Goal: Task Accomplishment & Management: Use online tool/utility

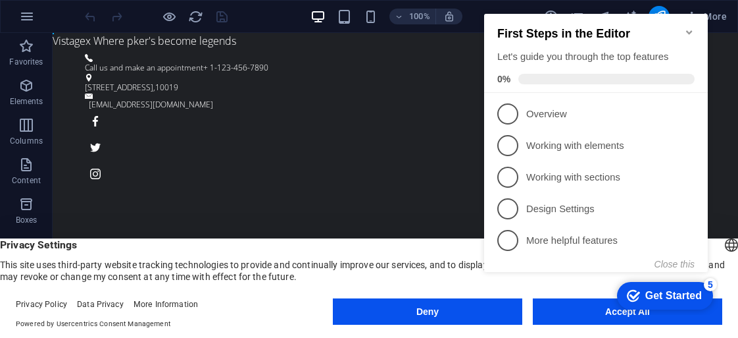
click at [689, 27] on icon "Minimize checklist" at bounding box center [689, 32] width 11 height 11
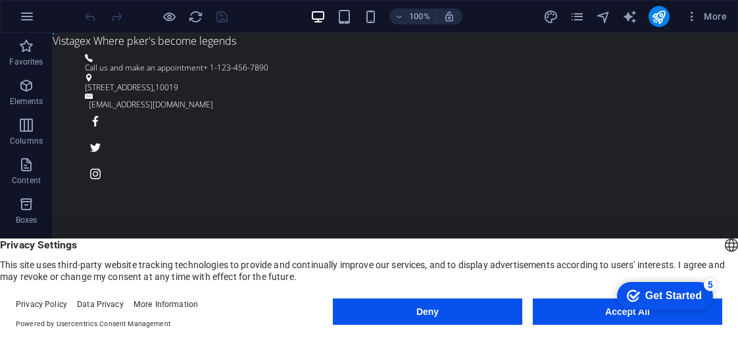
drag, startPoint x: 607, startPoint y: 309, endPoint x: 1217, endPoint y: 591, distance: 672.1
click div "checkmark Get Started 5 First Steps in the Editor Let's guide you through the t…"
drag, startPoint x: 326, startPoint y: 238, endPoint x: 358, endPoint y: 238, distance: 31.6
click at [351, 238] on header "English Deutsch Privacy Settings This site uses third-party website tracking te…" at bounding box center [369, 260] width 738 height 44
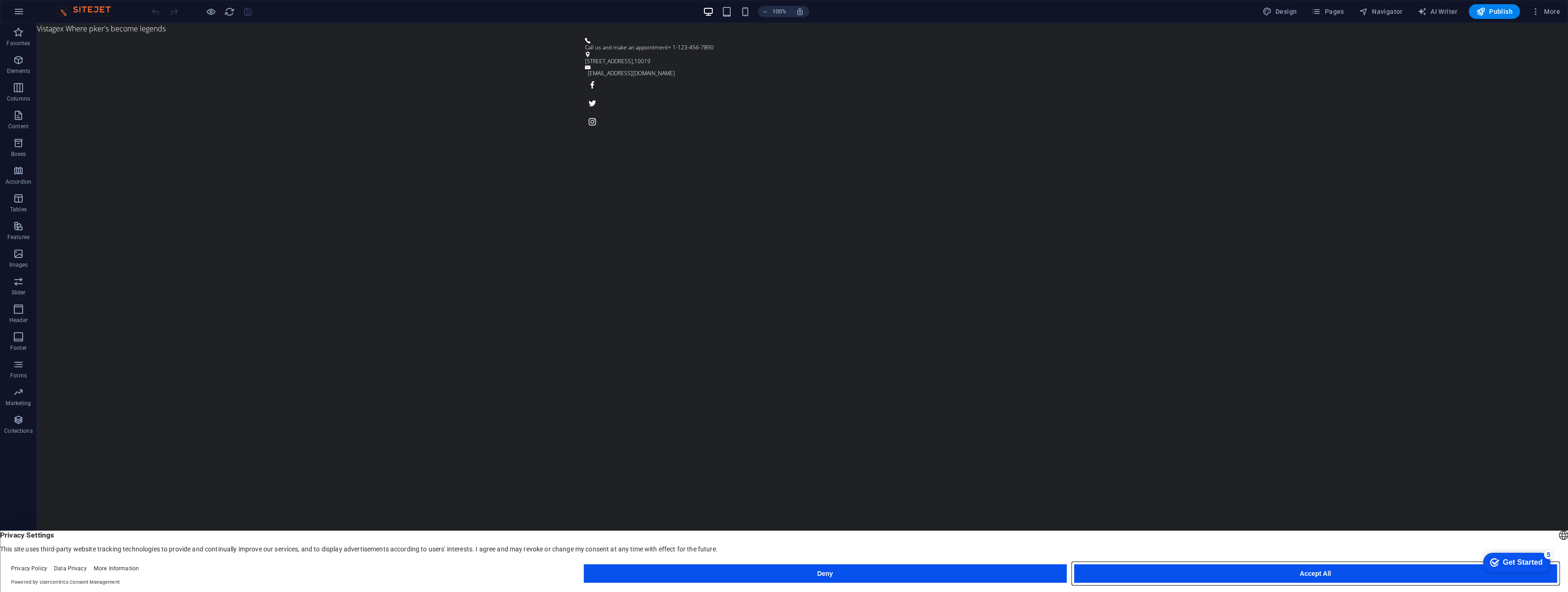
click at [517, 236] on button "Accept All" at bounding box center [1315, 574] width 483 height 18
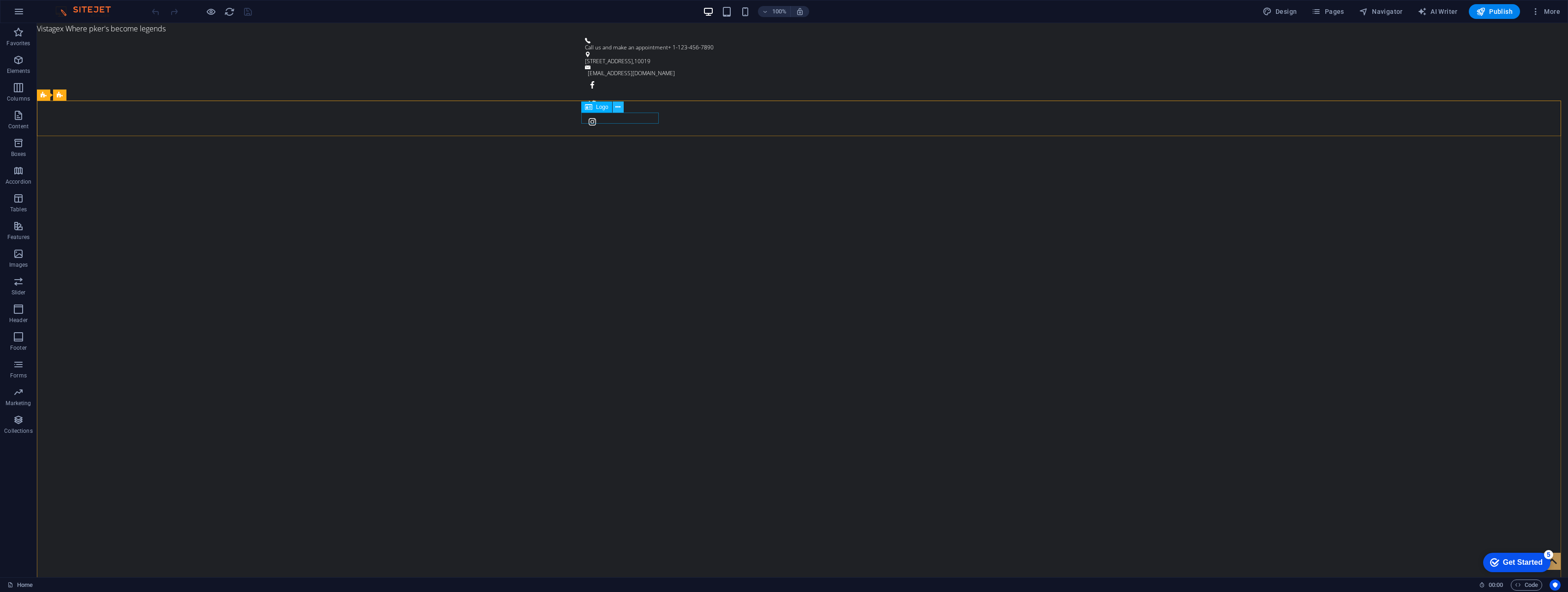
click at [517, 110] on icon at bounding box center [618, 107] width 5 height 10
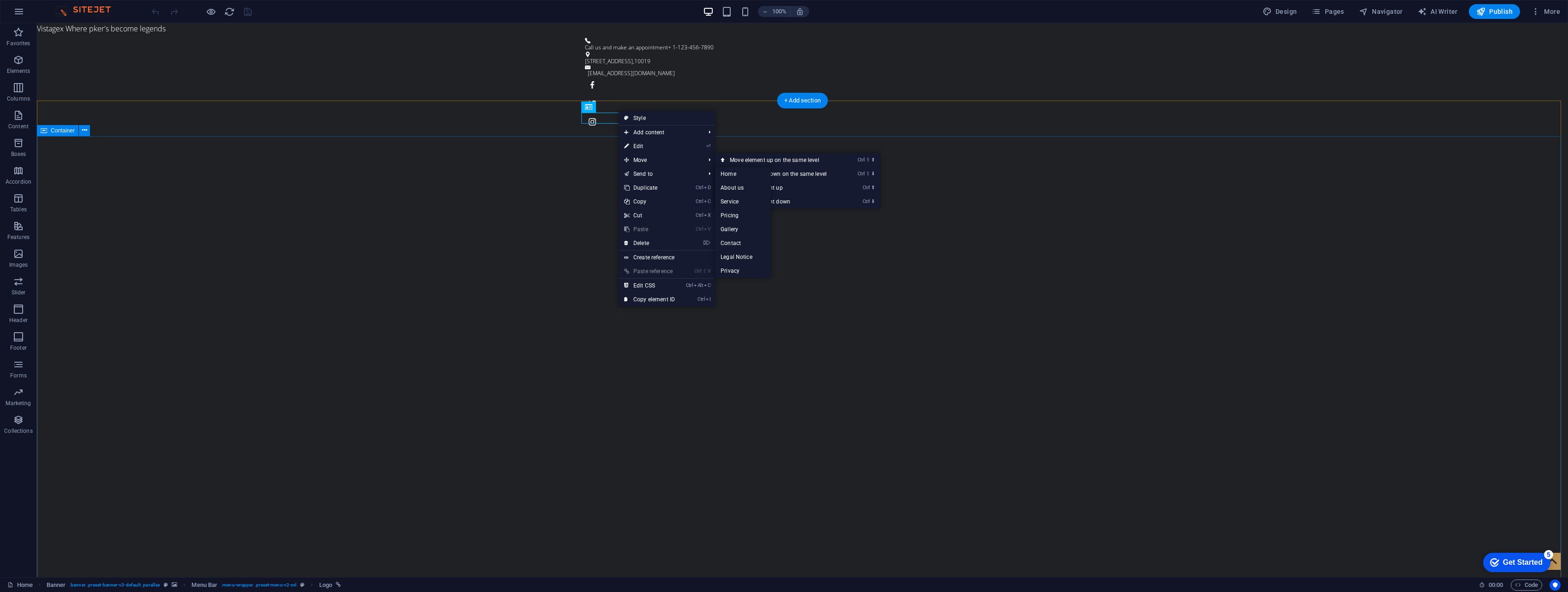
drag, startPoint x: 559, startPoint y: 160, endPoint x: 596, endPoint y: 157, distance: 37.1
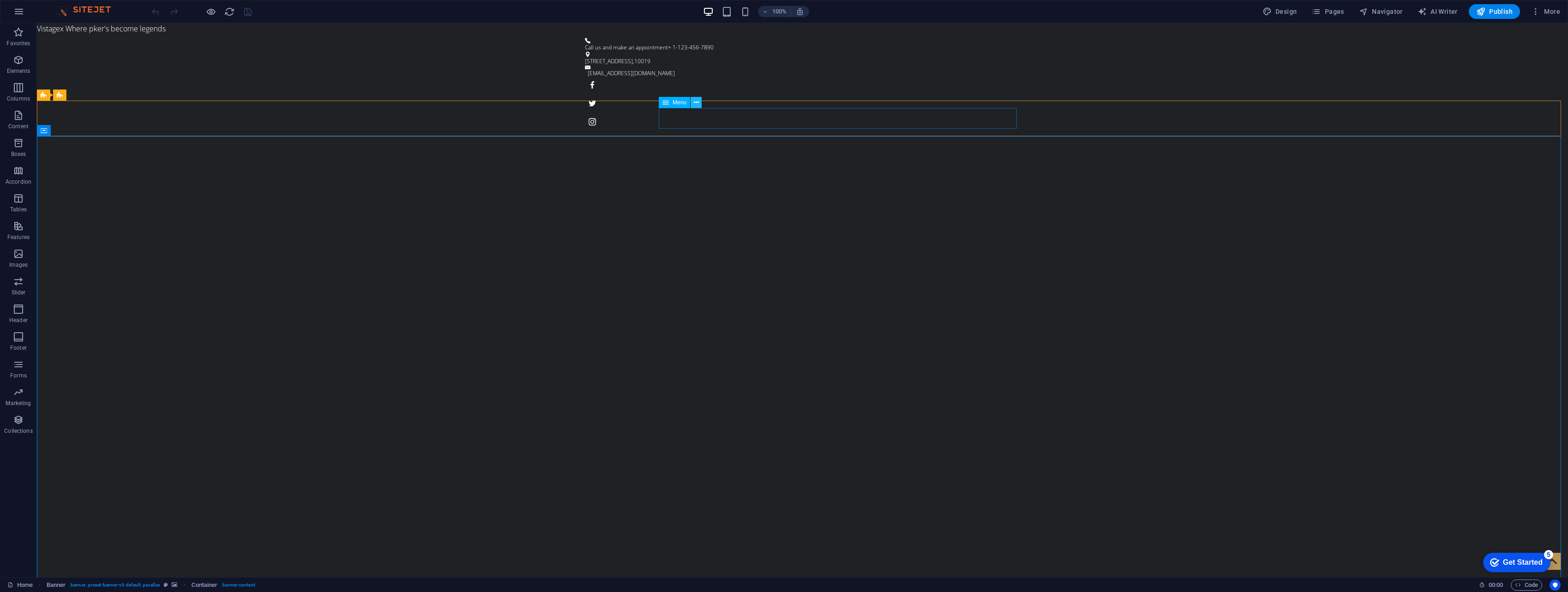
click at [517, 102] on div "Menu" at bounding box center [683, 102] width 49 height 11
click at [517, 103] on icon at bounding box center [696, 102] width 5 height 10
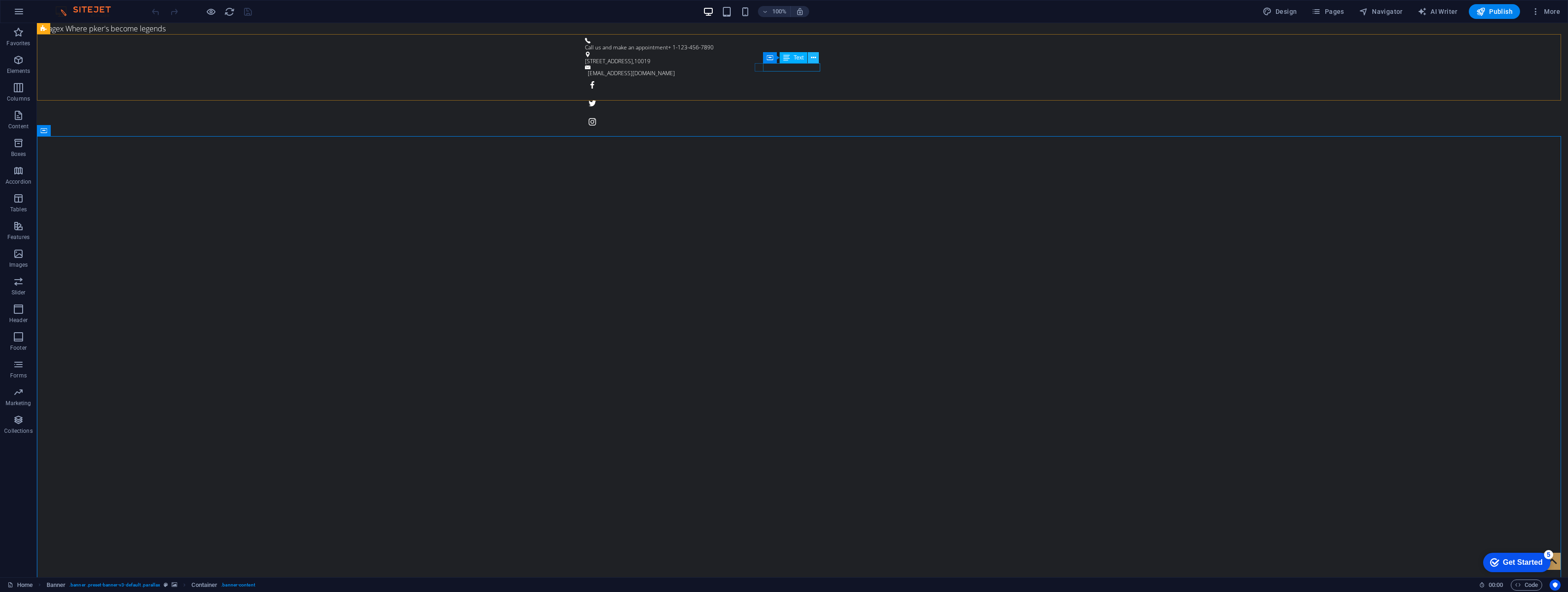
click at [517, 58] on icon at bounding box center [813, 58] width 5 height 10
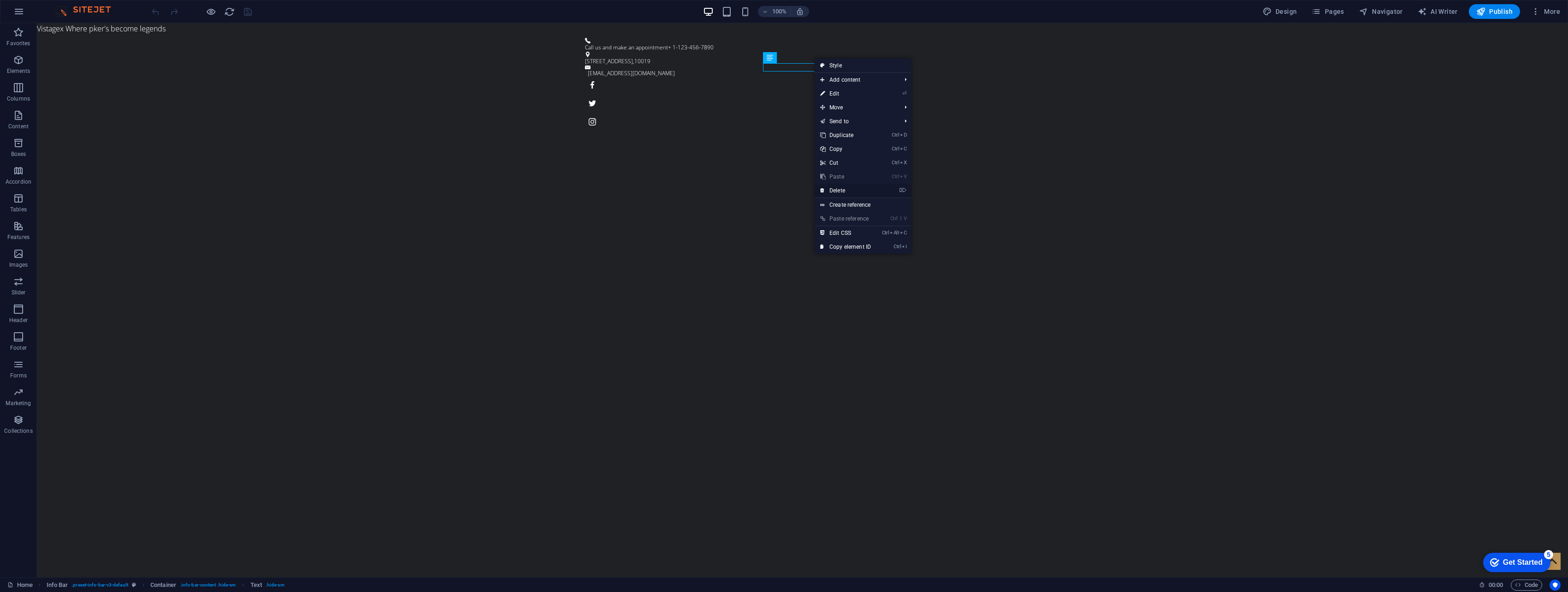
click at [517, 187] on link "⌦ Delete" at bounding box center [845, 191] width 62 height 14
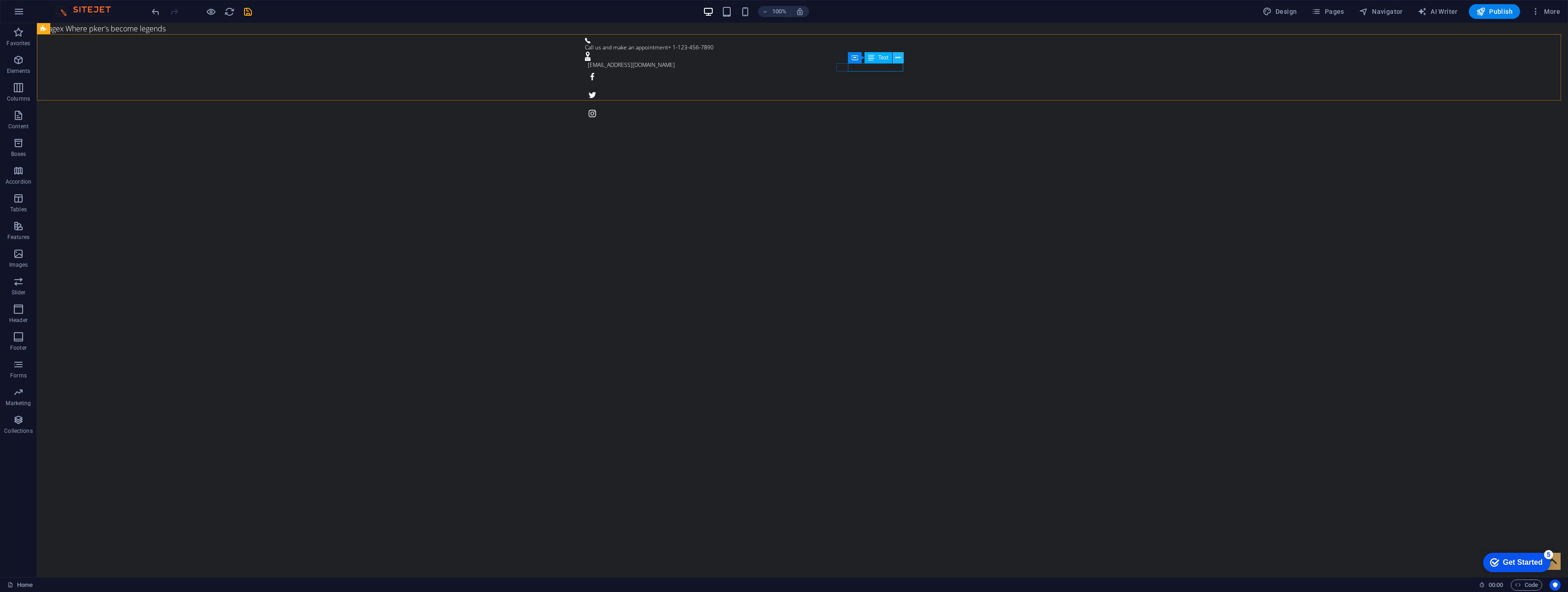
click at [517, 59] on icon at bounding box center [897, 58] width 5 height 10
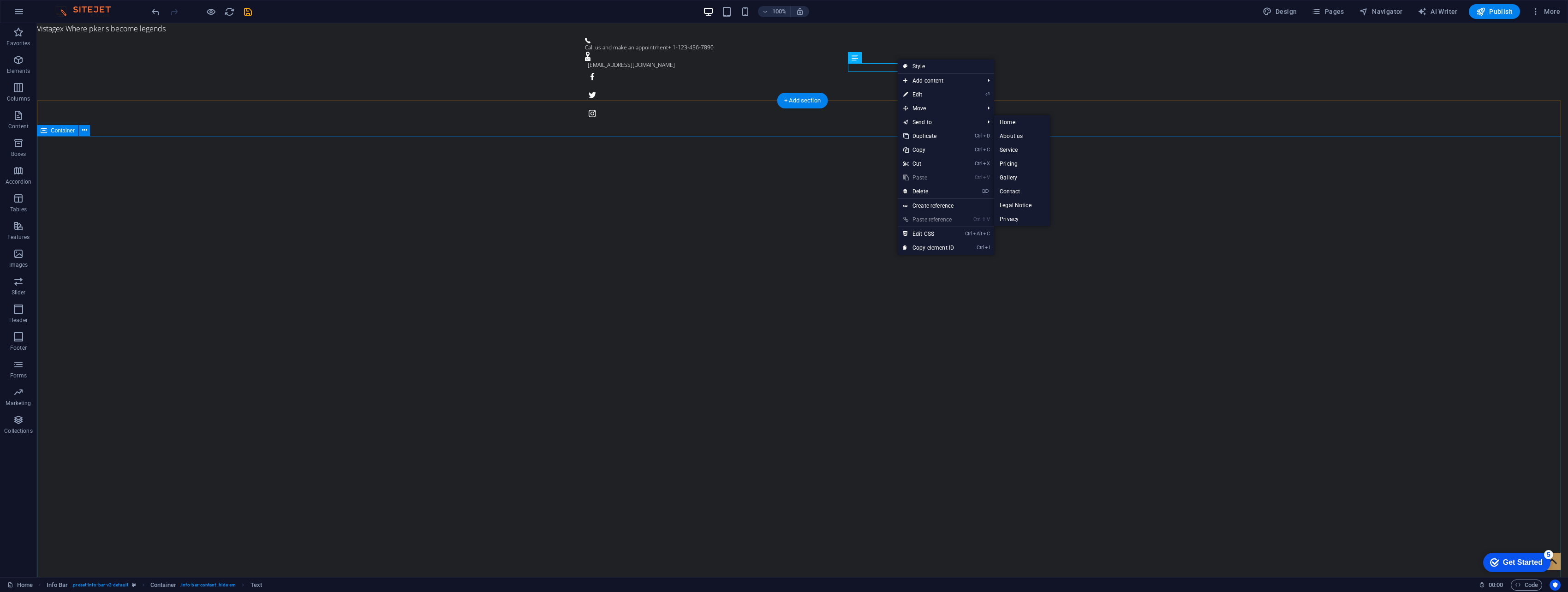
drag, startPoint x: 829, startPoint y: 144, endPoint x: 839, endPoint y: 144, distance: 10.0
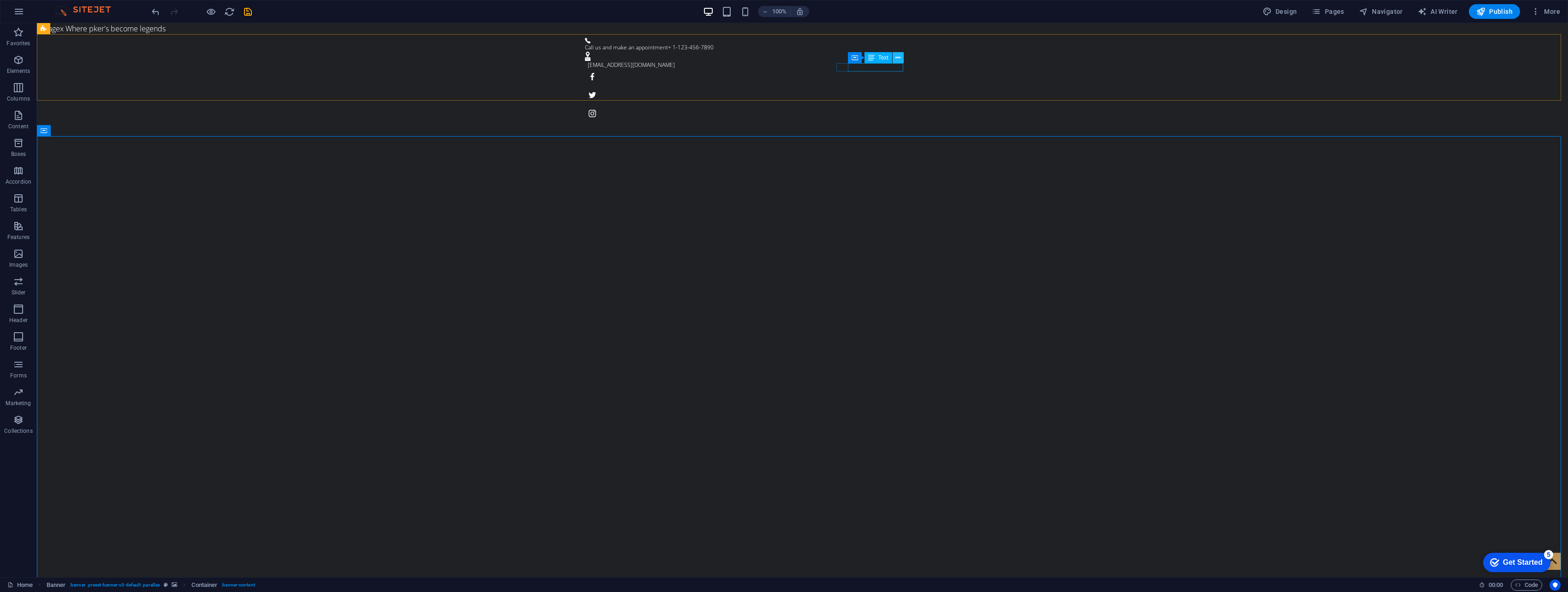
click at [517, 58] on button at bounding box center [898, 58] width 11 height 11
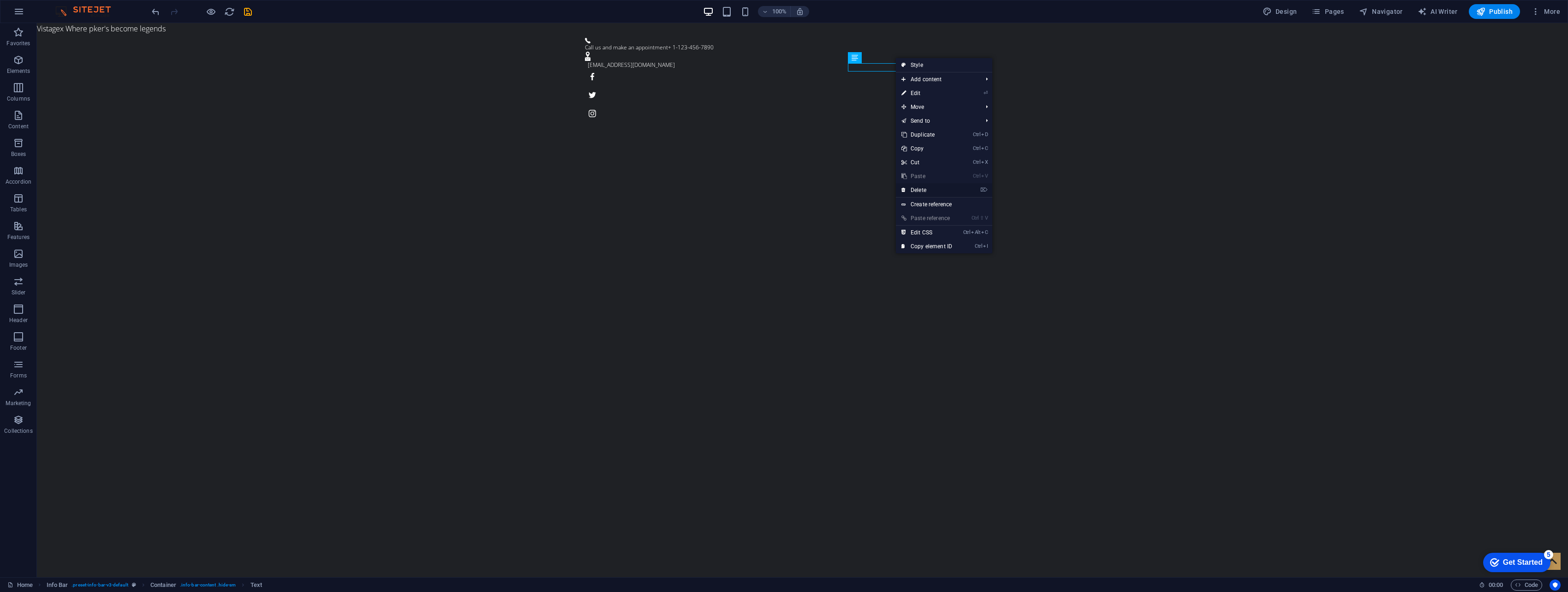
click at [517, 191] on link "⌦ Delete" at bounding box center [927, 190] width 62 height 14
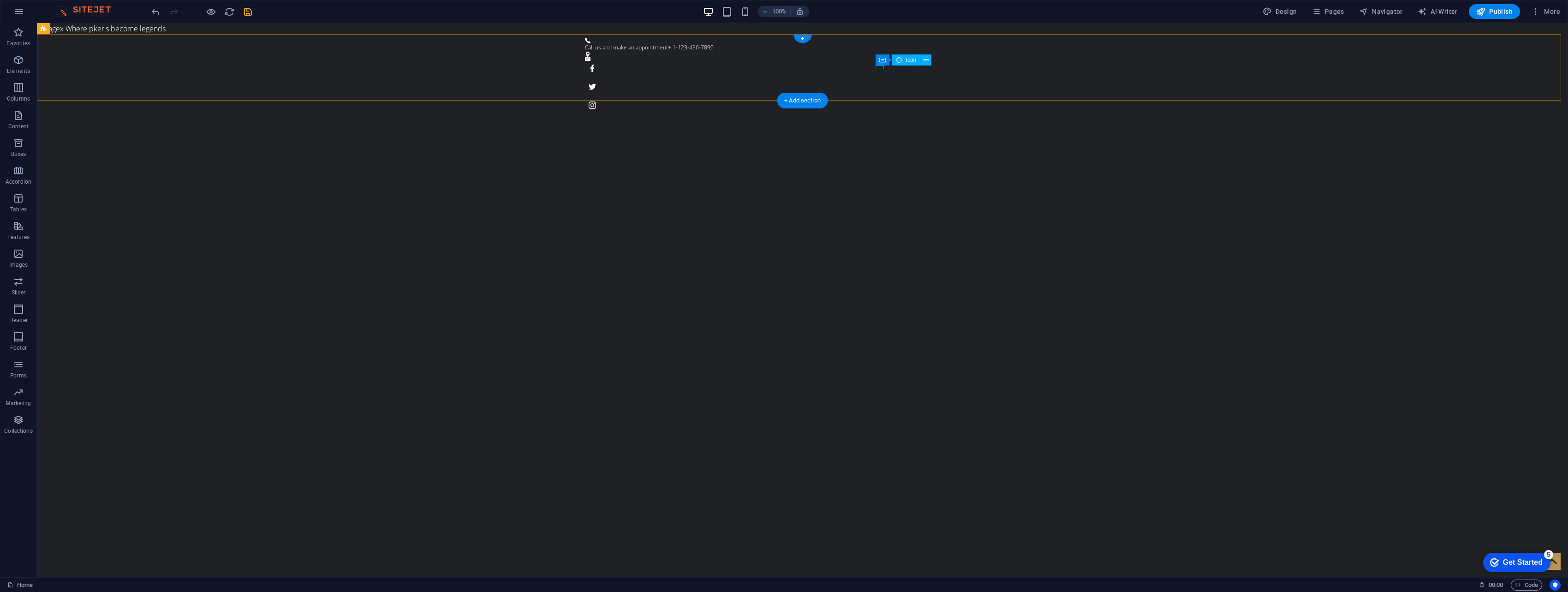
click at [517, 61] on figure at bounding box center [798, 59] width 428 height 4
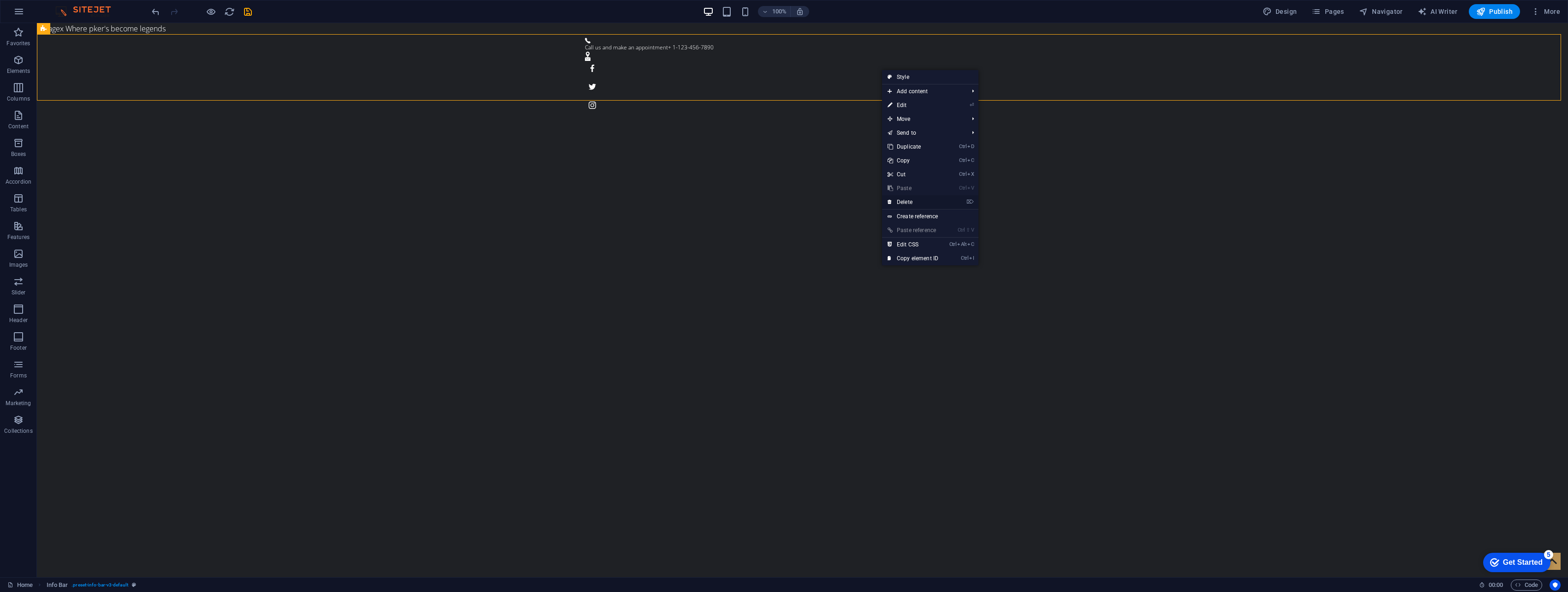
click at [517, 203] on link "⌦ Delete" at bounding box center [913, 202] width 62 height 14
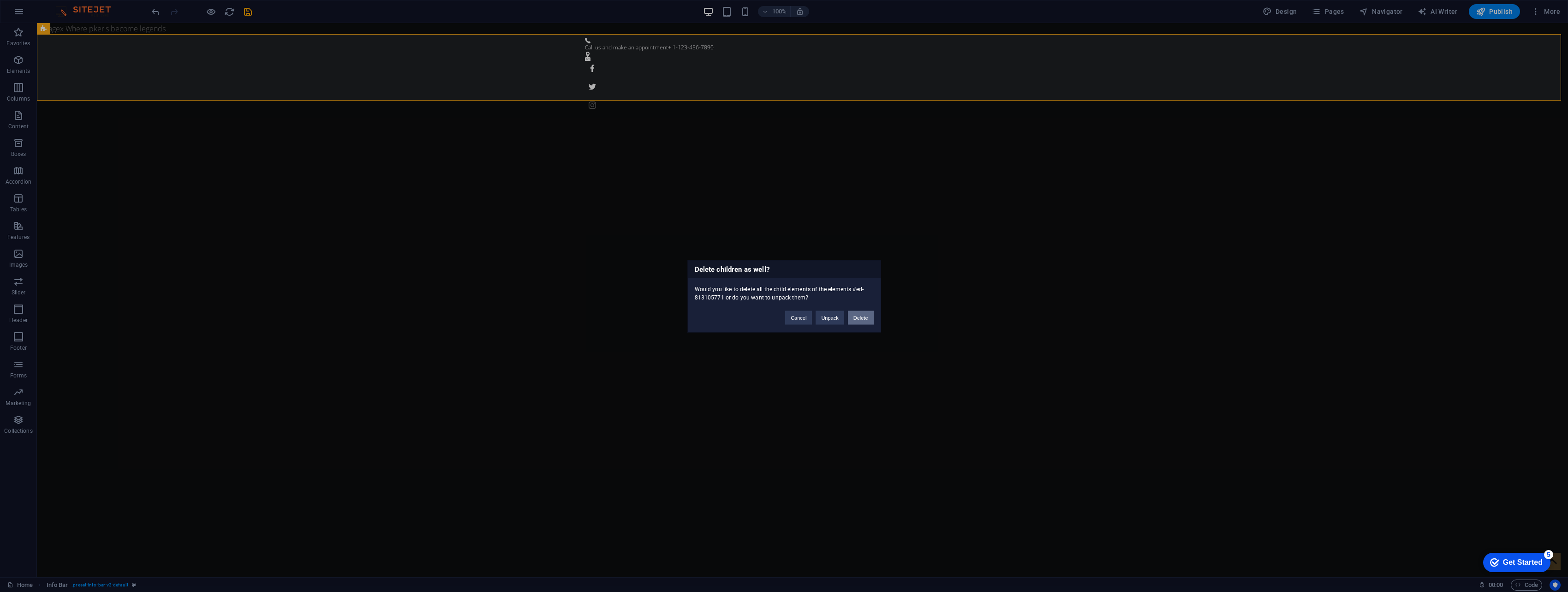
click at [517, 236] on button "Delete" at bounding box center [860, 318] width 26 height 14
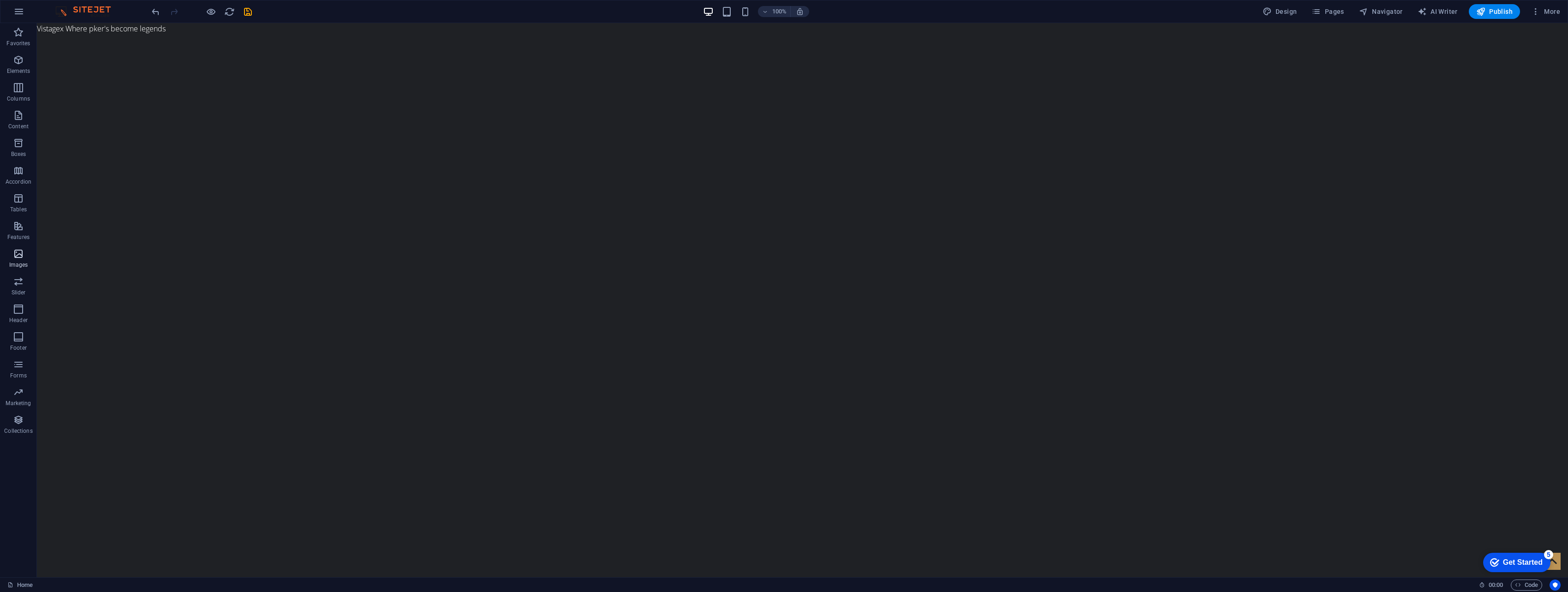
click at [22, 236] on icon "button" at bounding box center [18, 254] width 11 height 11
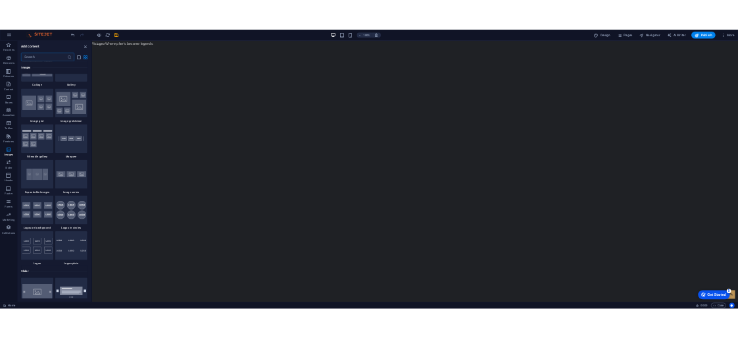
scroll to position [6870, 0]
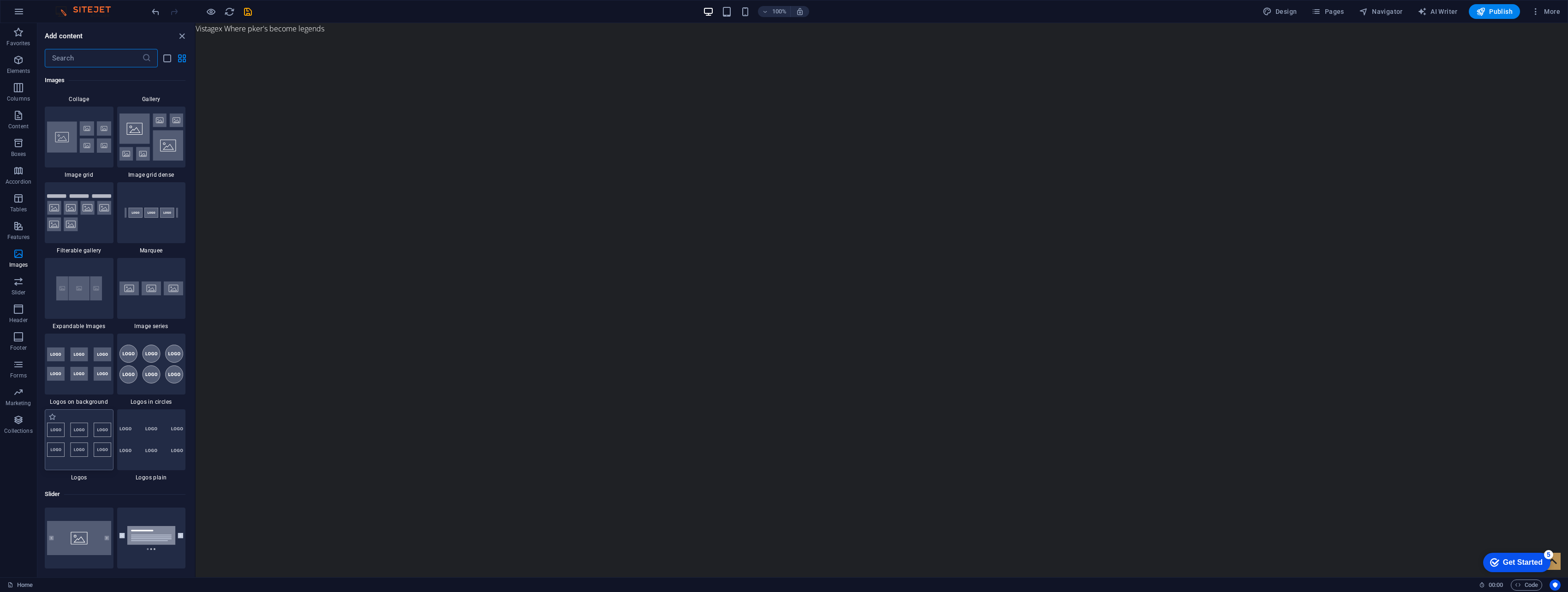
click at [77, 236] on div at bounding box center [79, 440] width 69 height 61
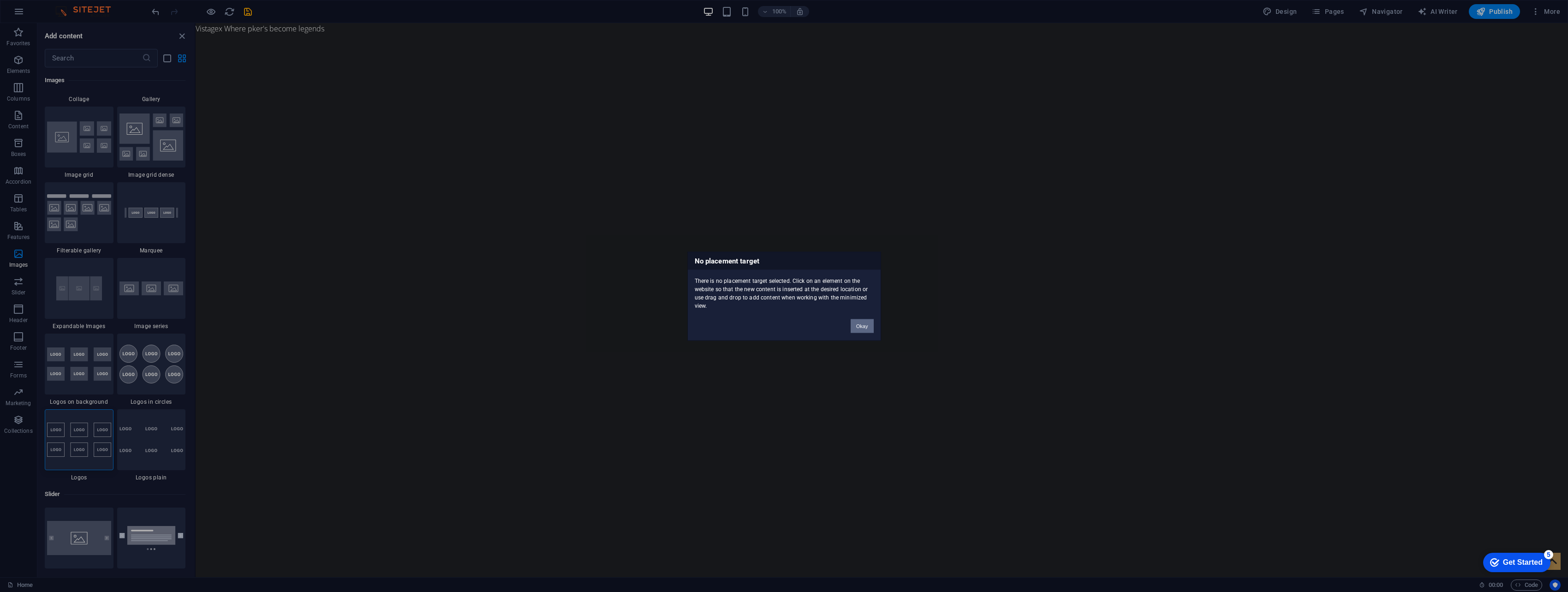
click at [517, 236] on button "Okay" at bounding box center [861, 326] width 23 height 14
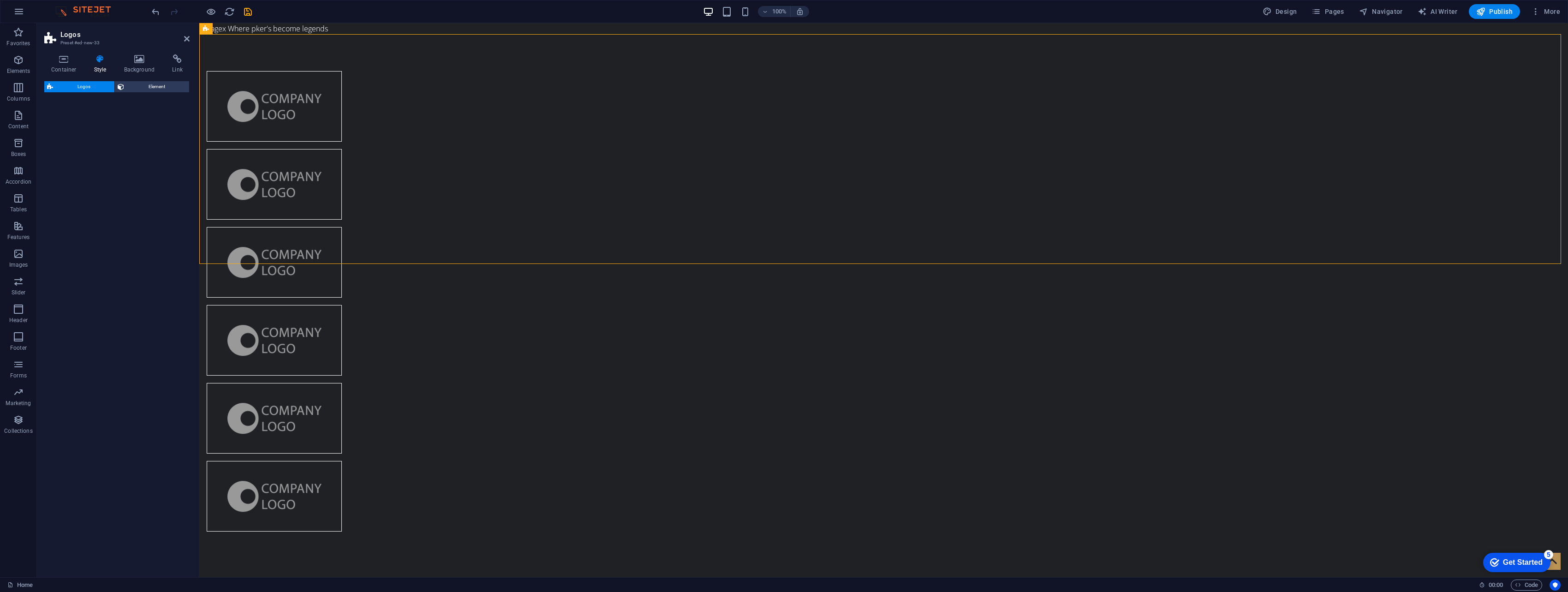
select select "rem"
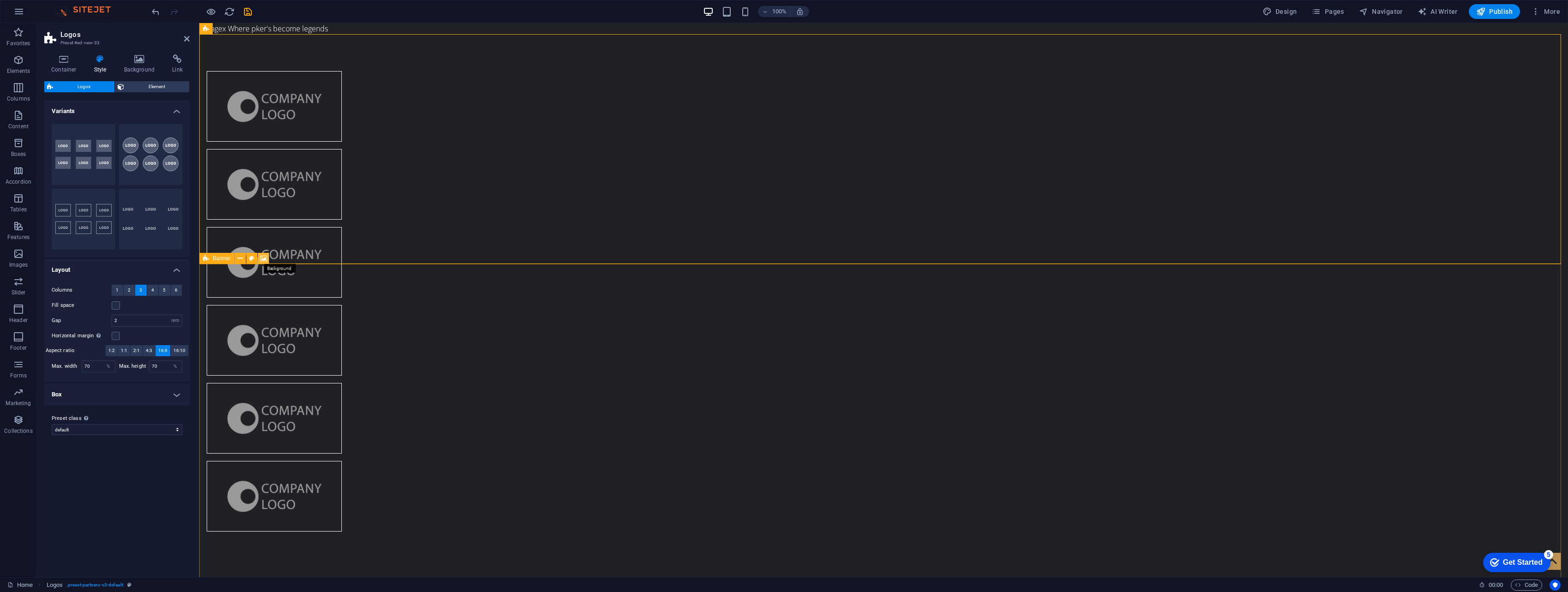
click at [266, 236] on icon at bounding box center [264, 259] width 7 height 10
select select "fade"
select select "s"
select select "ondemand"
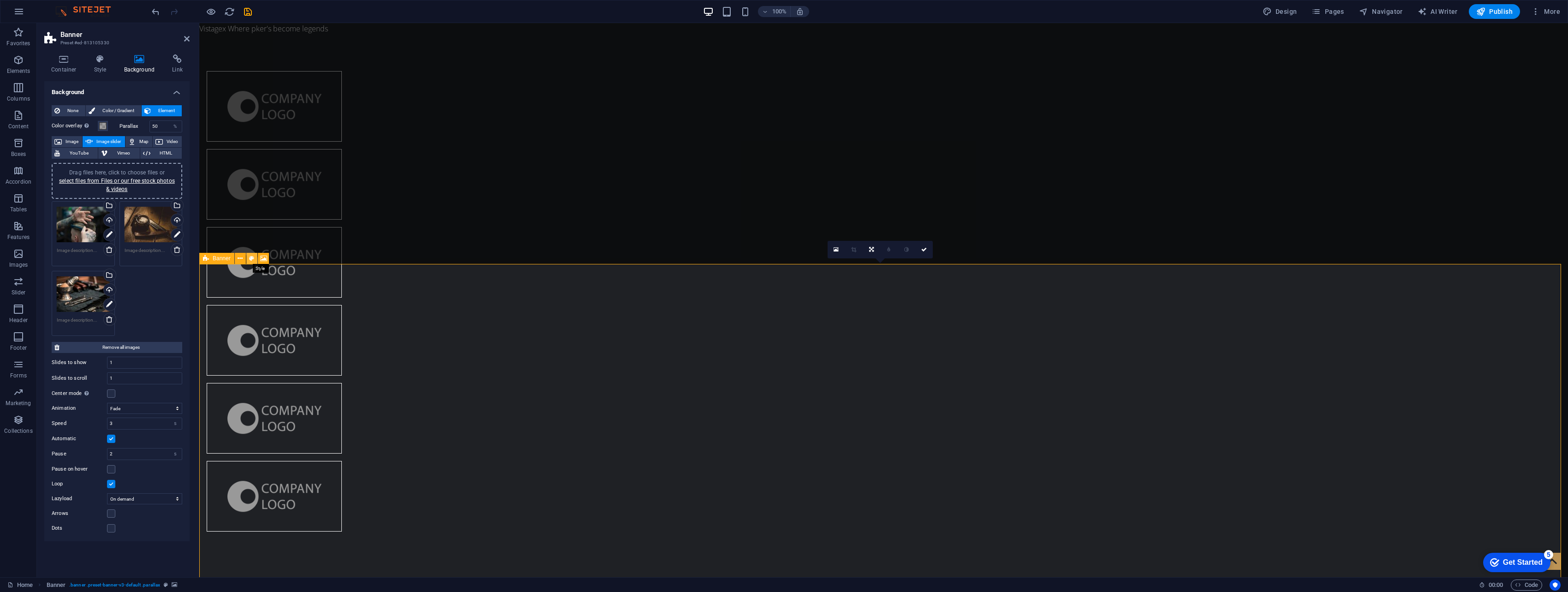
click at [253, 236] on icon at bounding box center [251, 259] width 5 height 10
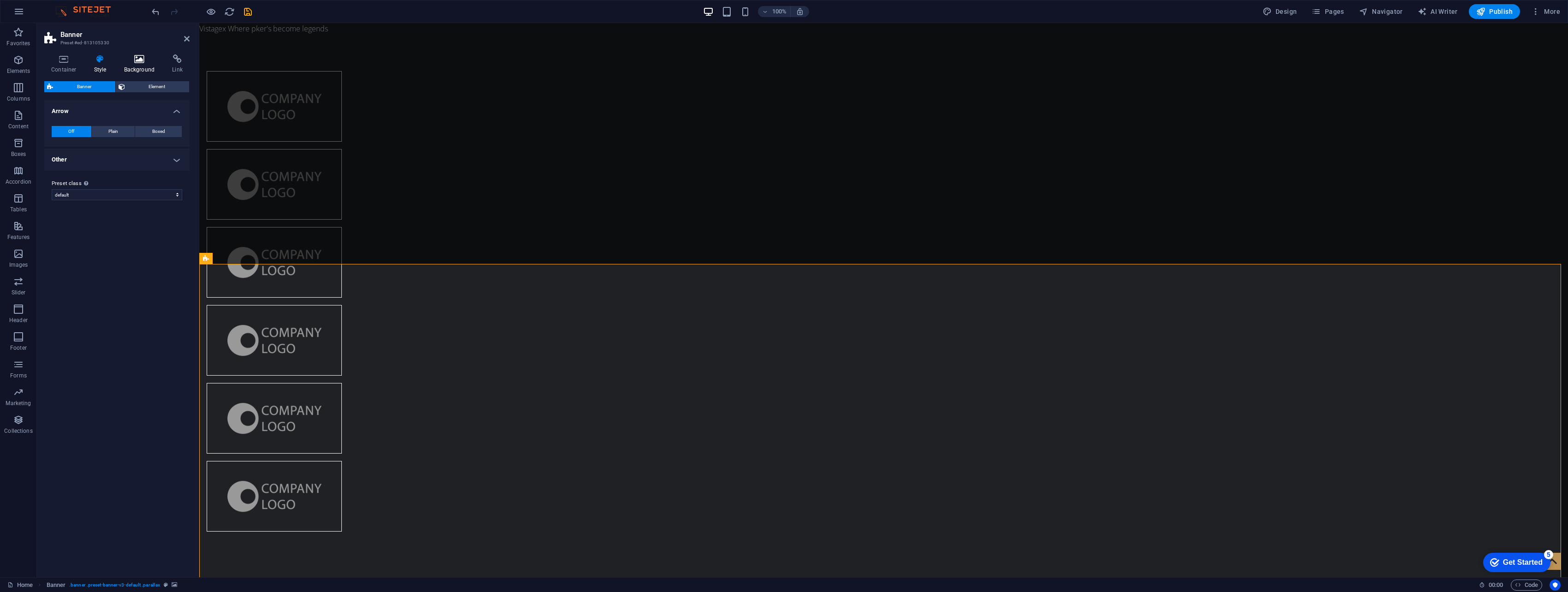
click at [145, 59] on icon at bounding box center [139, 59] width 45 height 9
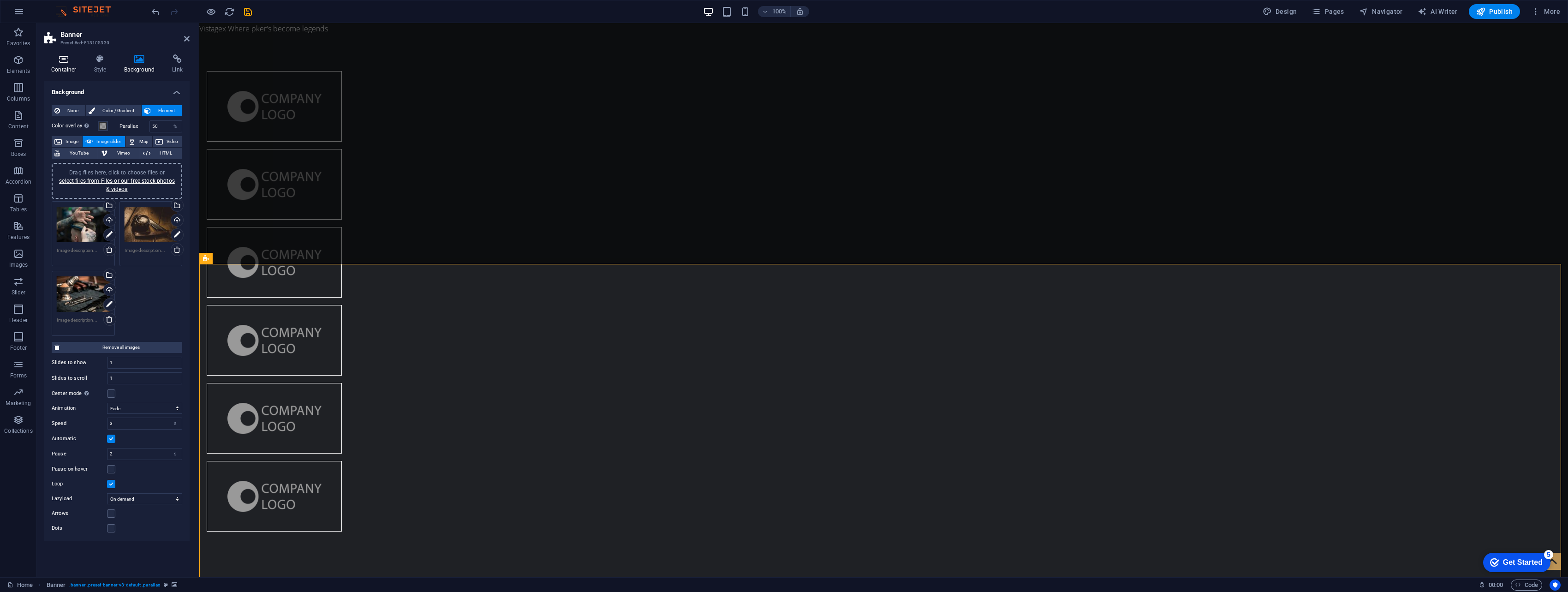
click at [69, 65] on h4 "Container" at bounding box center [65, 65] width 43 height 20
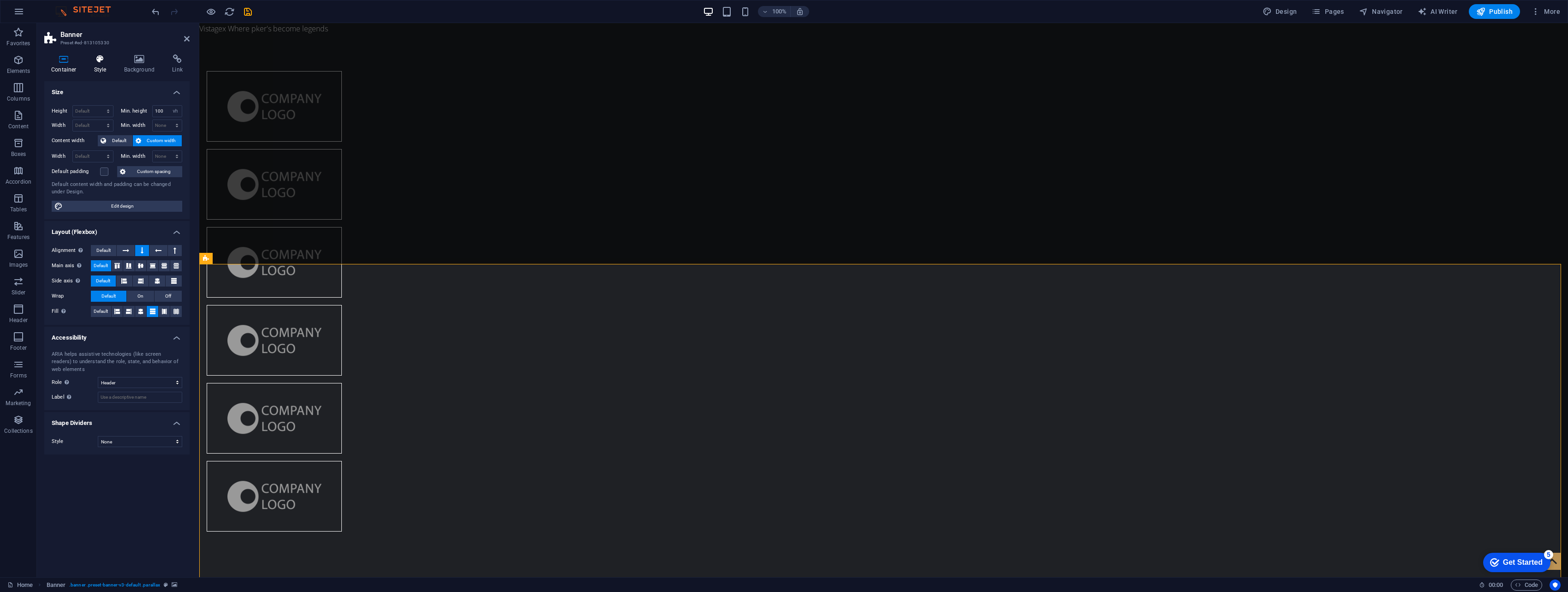
click at [97, 62] on icon at bounding box center [100, 59] width 27 height 9
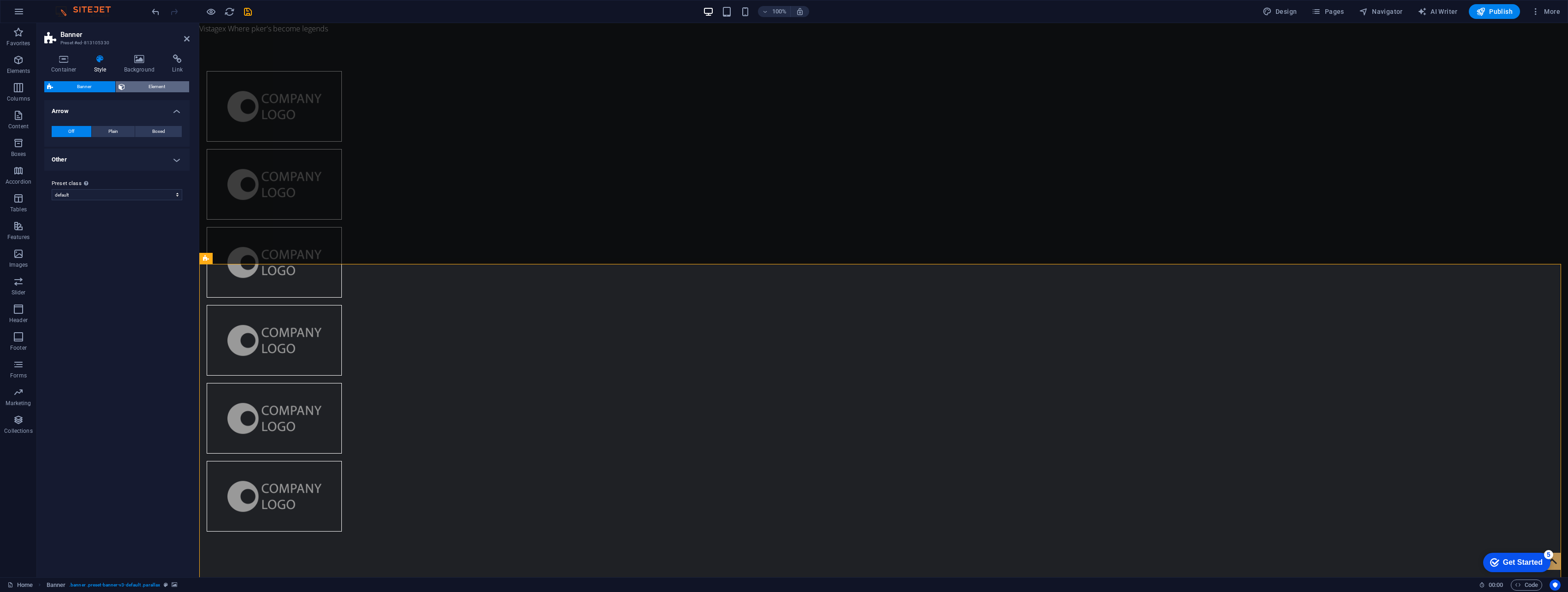
click at [153, 87] on span "Element" at bounding box center [157, 87] width 59 height 11
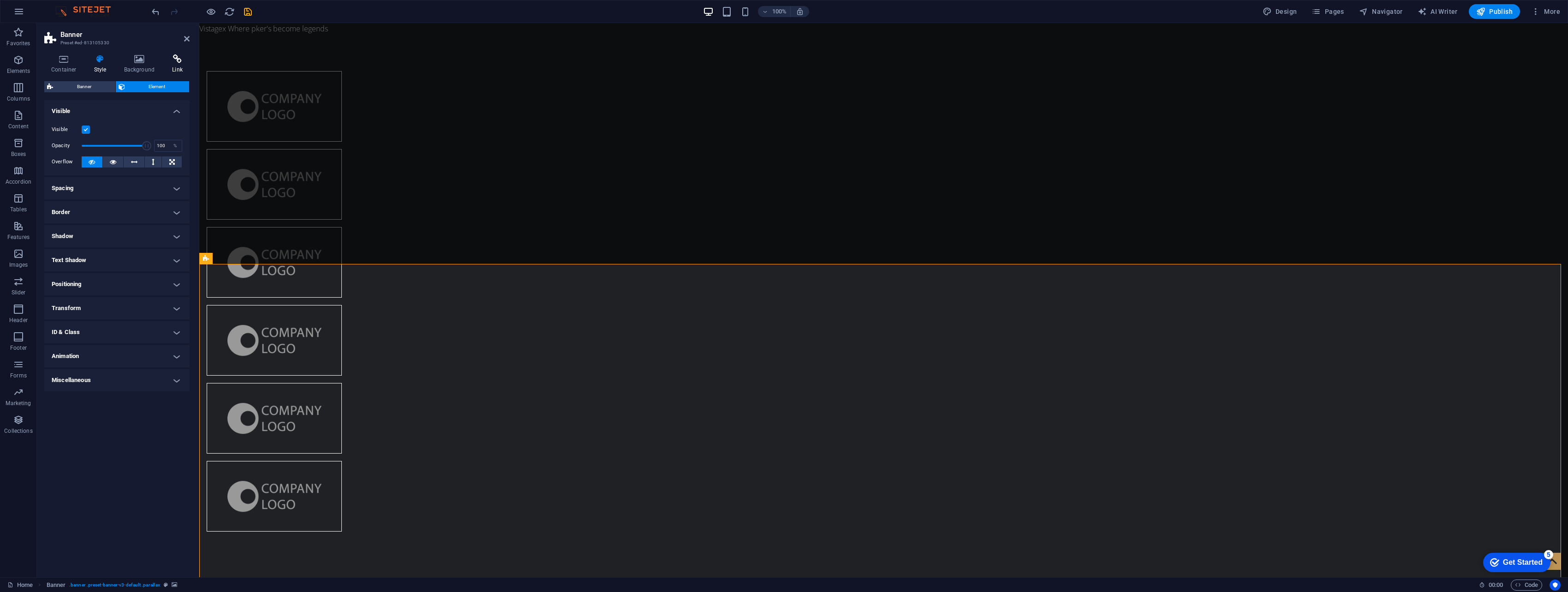
click at [182, 58] on icon at bounding box center [177, 59] width 25 height 9
